Goal: Task Accomplishment & Management: Use online tool/utility

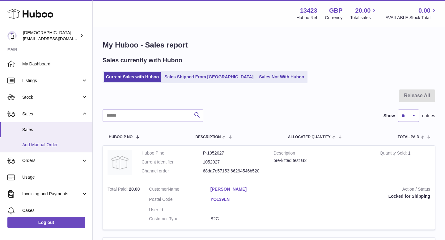
click at [61, 146] on span "Add Manual Order" at bounding box center [54, 145] width 65 height 6
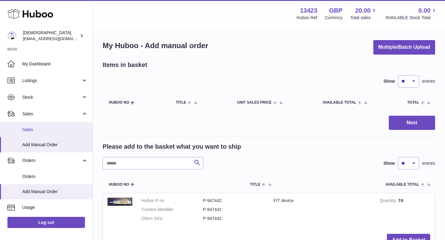
click at [57, 124] on link "Sales" at bounding box center [46, 129] width 92 height 15
